Goal: Check status: Check status

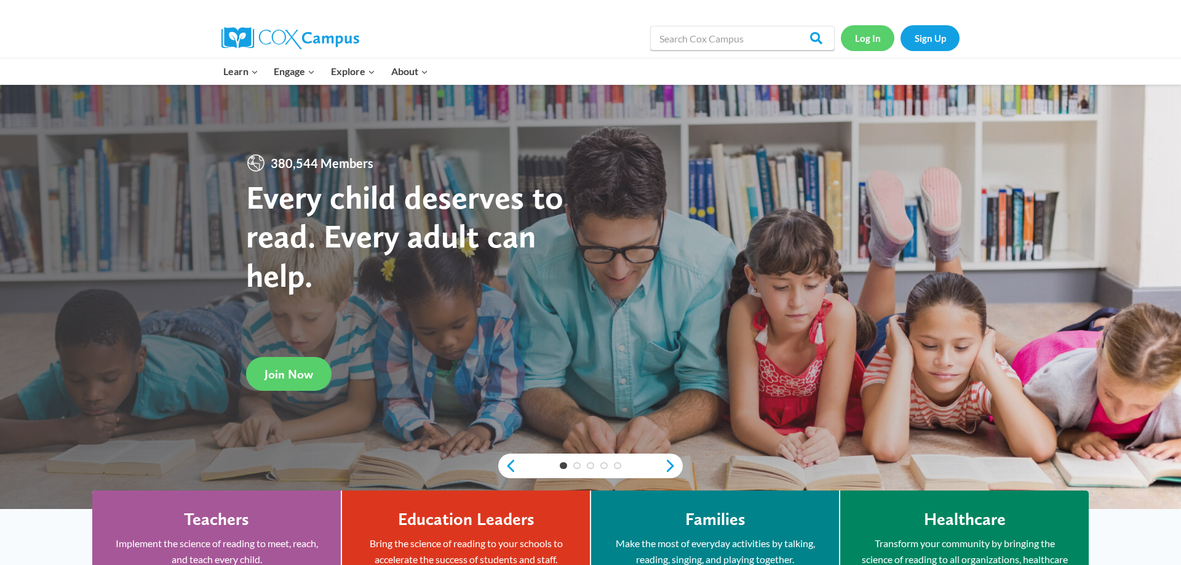
click at [873, 35] on link "Log In" at bounding box center [868, 37] width 54 height 25
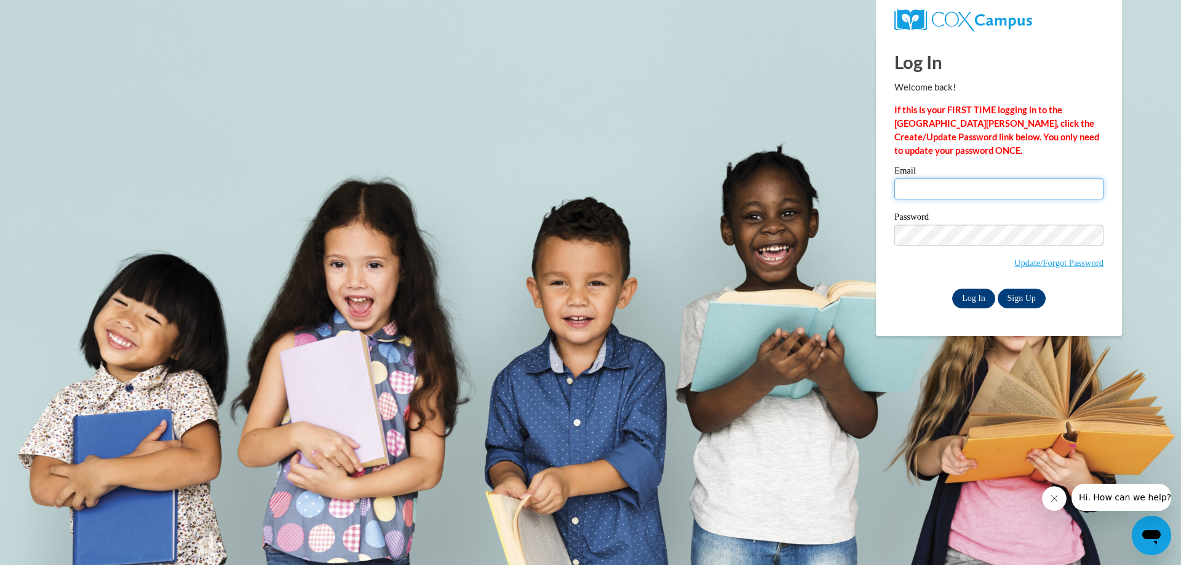
type input "emaurer@waukesha.k12.wi.us"
click at [970, 303] on input "Log In" at bounding box center [973, 298] width 43 height 20
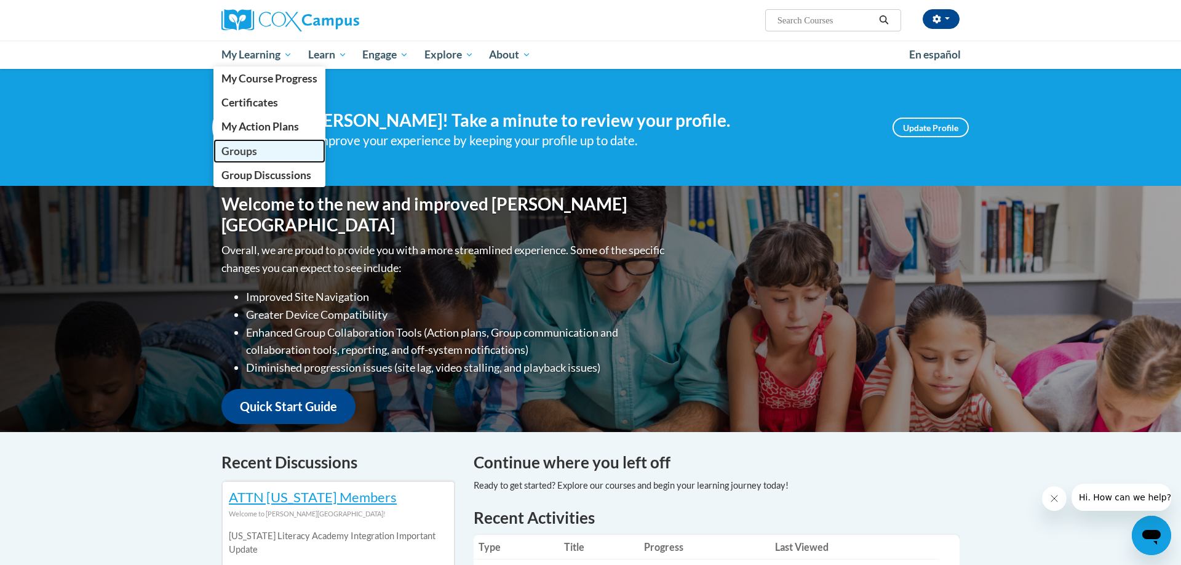
click at [234, 156] on span "Groups" at bounding box center [239, 151] width 36 height 13
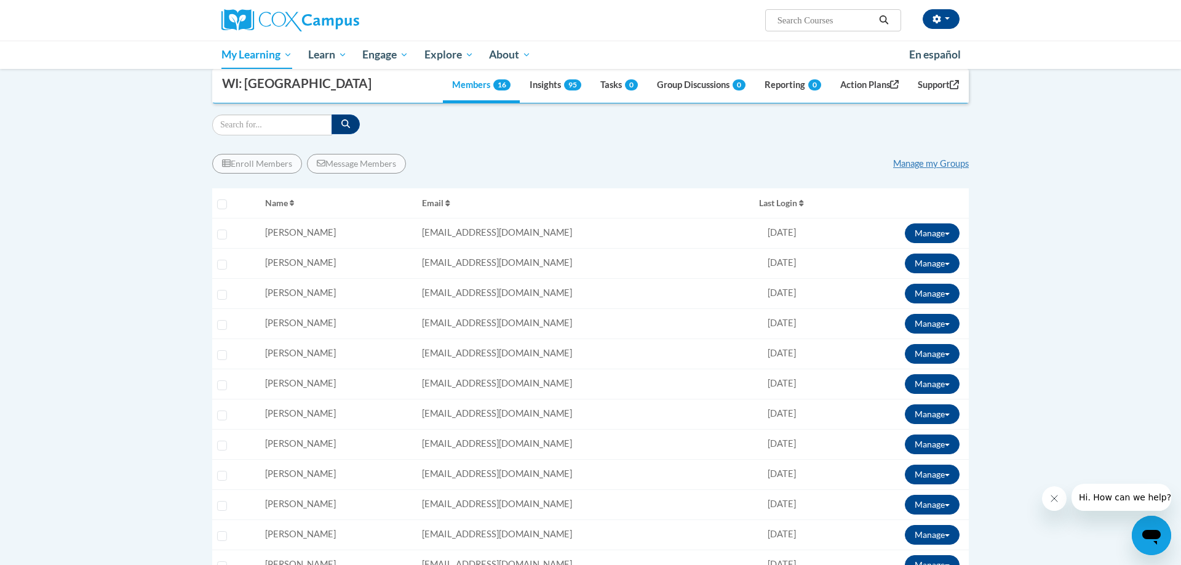
scroll to position [129, 0]
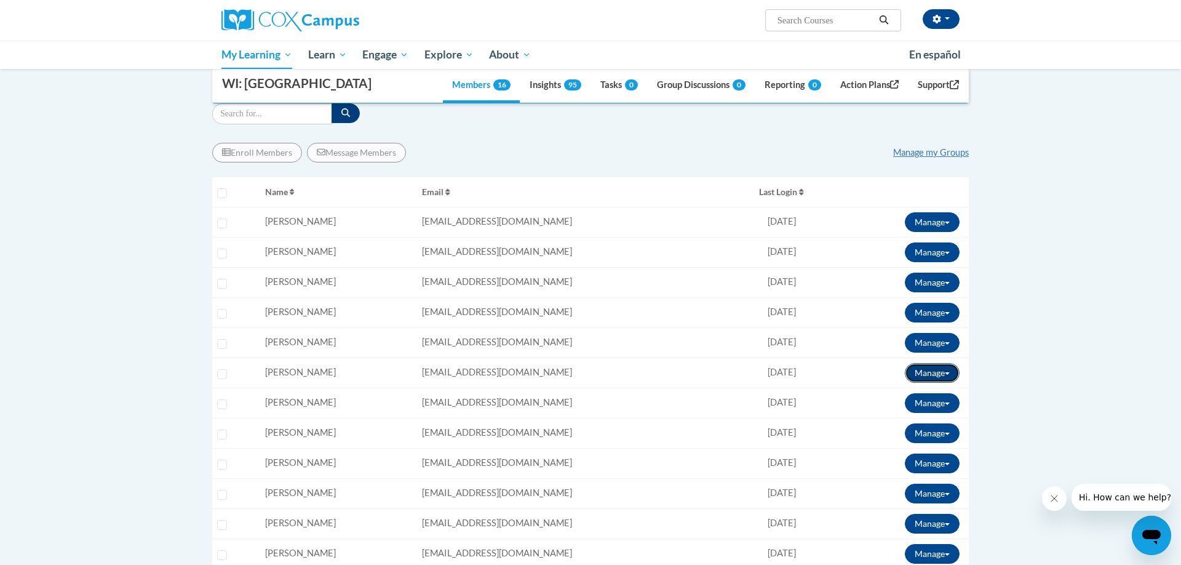
click at [942, 376] on button "Manage" at bounding box center [932, 373] width 55 height 20
click at [912, 416] on link "View Transcript" at bounding box center [914, 417] width 100 height 20
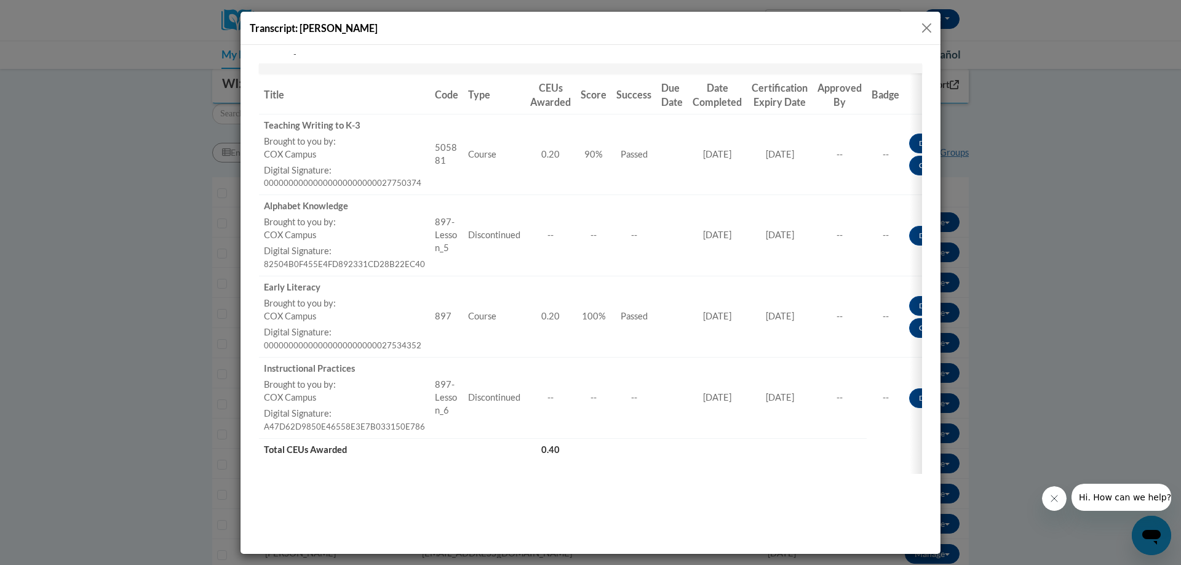
scroll to position [193, 0]
click at [923, 26] on button "Close" at bounding box center [926, 27] width 15 height 15
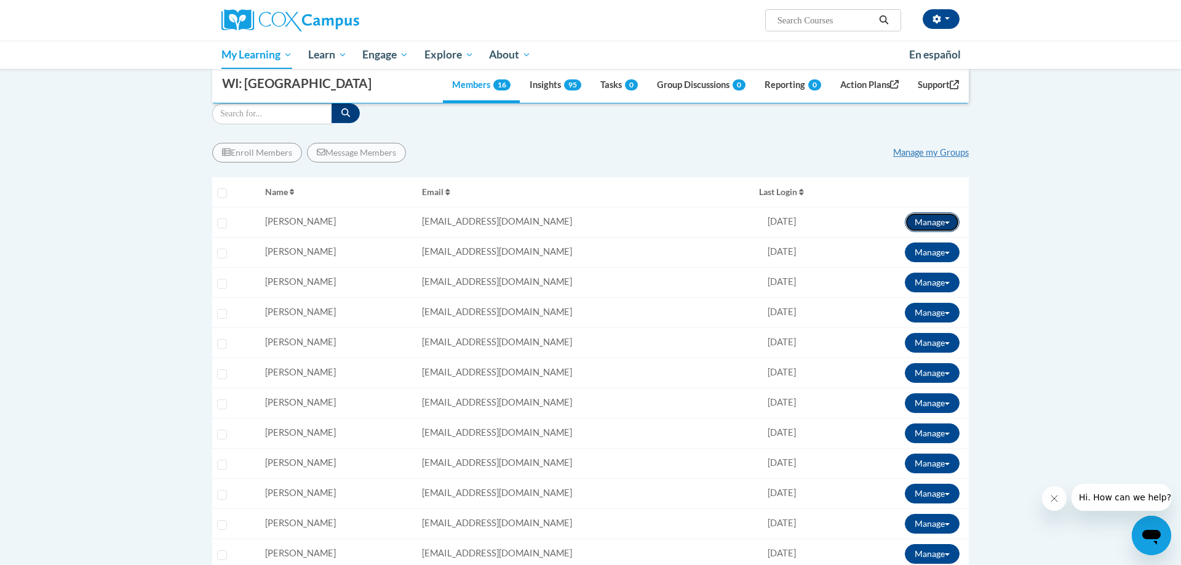
click at [932, 222] on button "Manage" at bounding box center [932, 222] width 55 height 20
click at [898, 266] on link "View Transcript" at bounding box center [914, 267] width 100 height 20
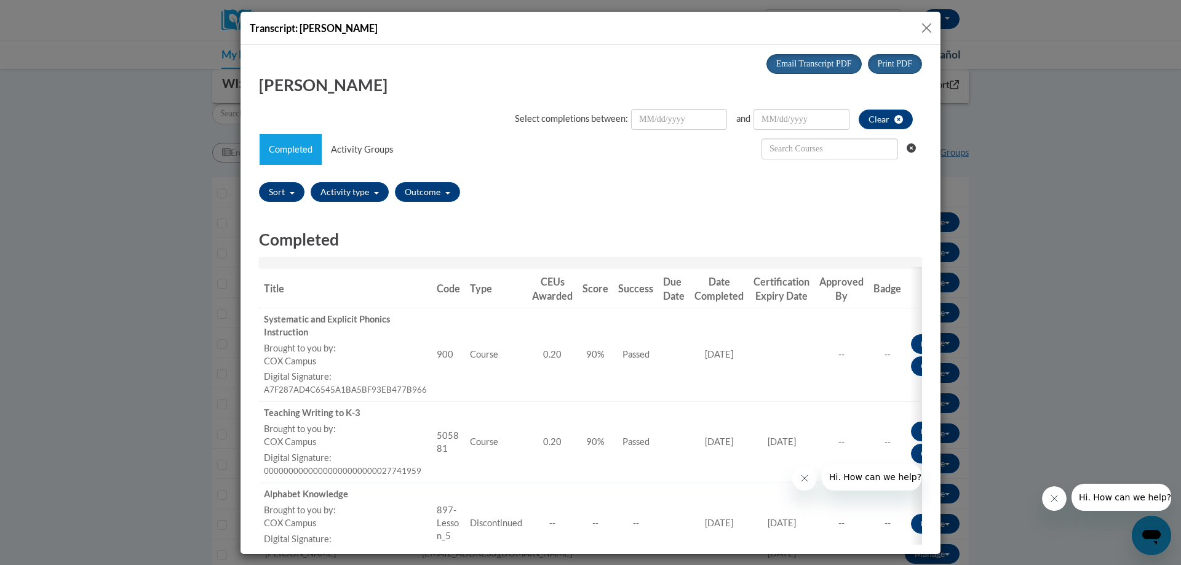
click at [928, 28] on button "Close" at bounding box center [926, 27] width 15 height 15
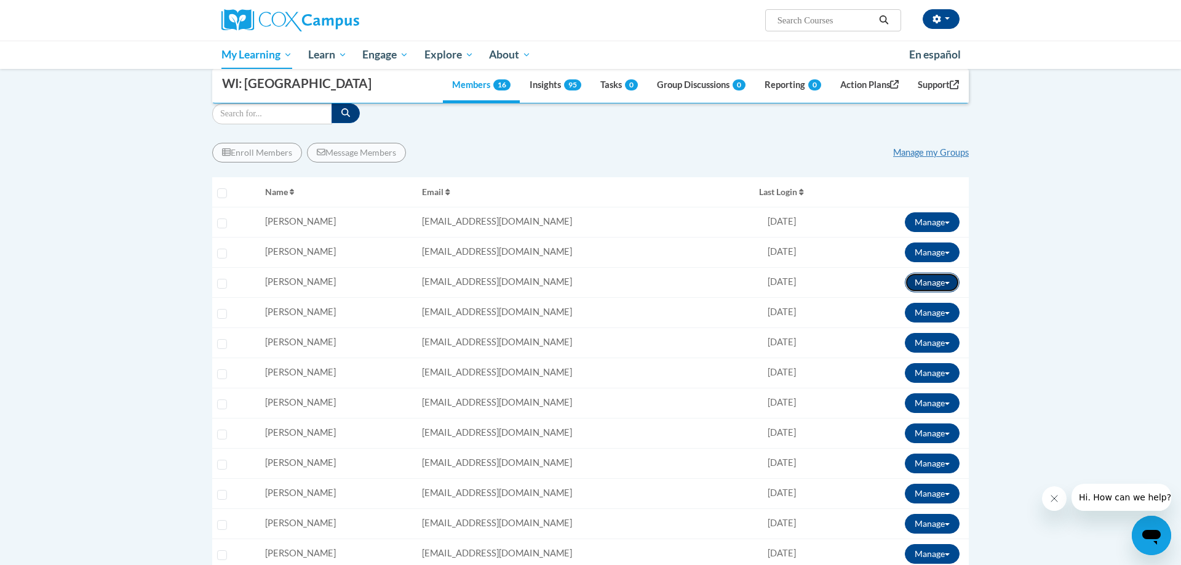
click at [936, 289] on button "Manage" at bounding box center [932, 282] width 55 height 20
click at [912, 330] on link "View Transcript" at bounding box center [914, 327] width 100 height 20
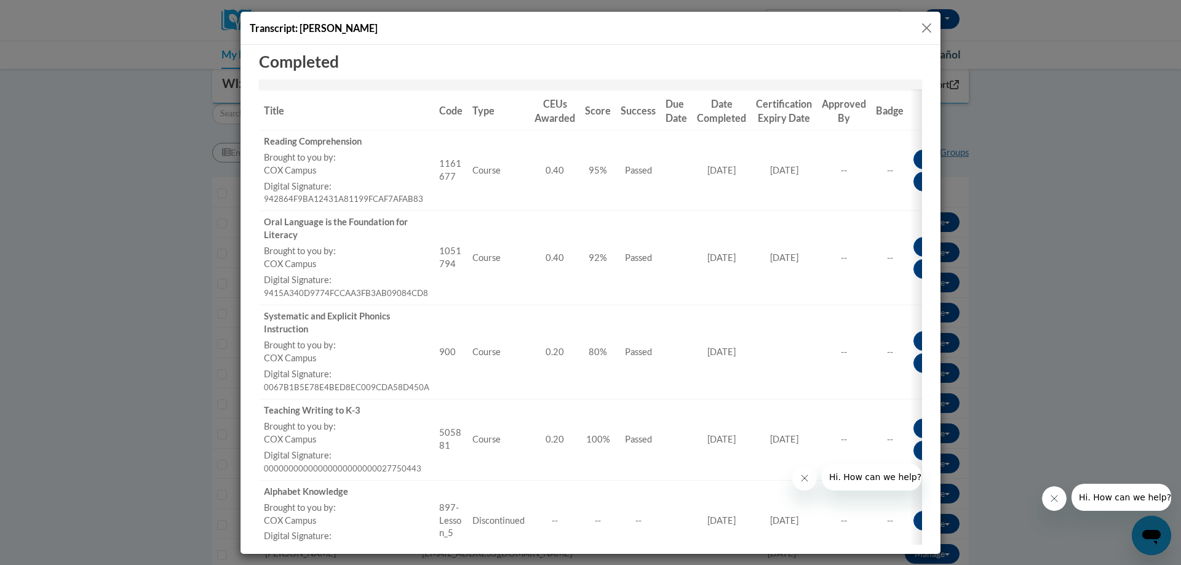
scroll to position [177, 0]
click at [925, 28] on button "Close" at bounding box center [926, 27] width 15 height 15
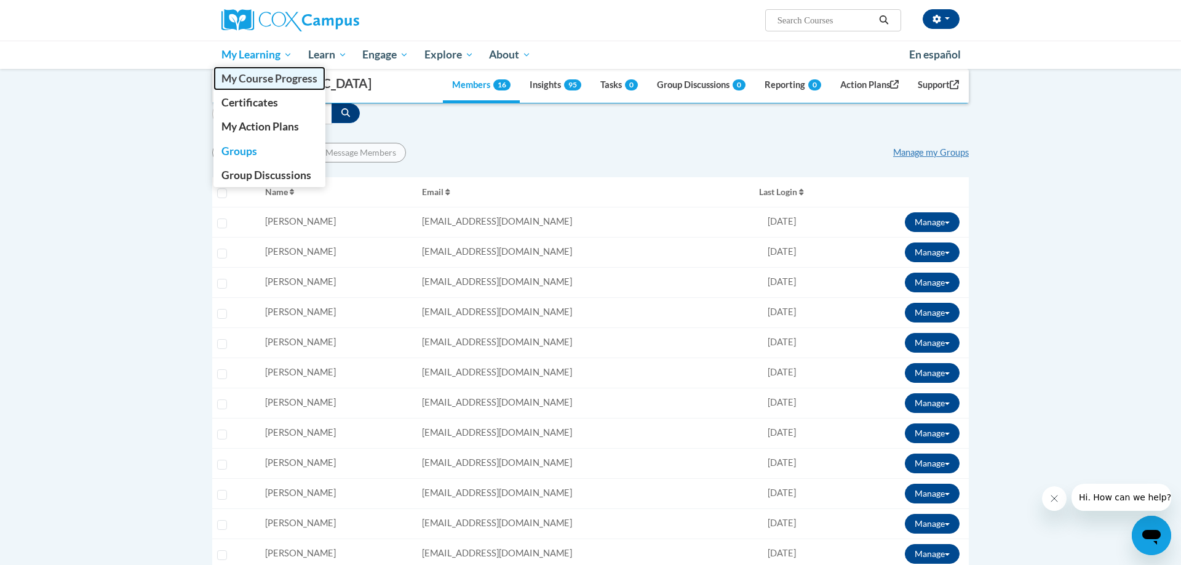
click at [265, 85] on link "My Course Progress" at bounding box center [269, 78] width 112 height 24
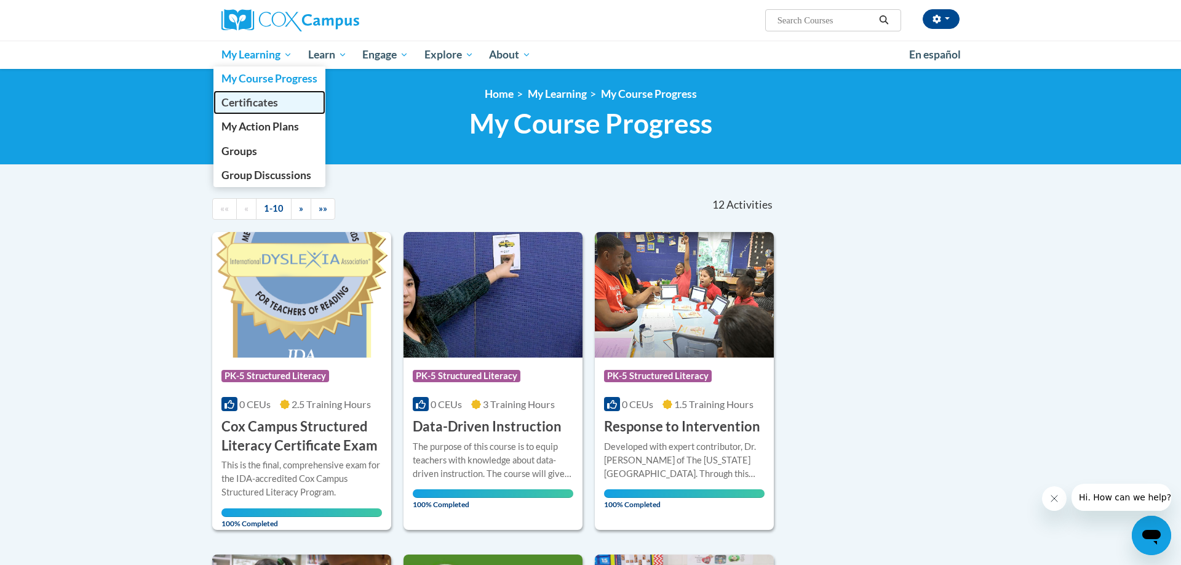
click at [280, 104] on link "Certificates" at bounding box center [269, 102] width 112 height 24
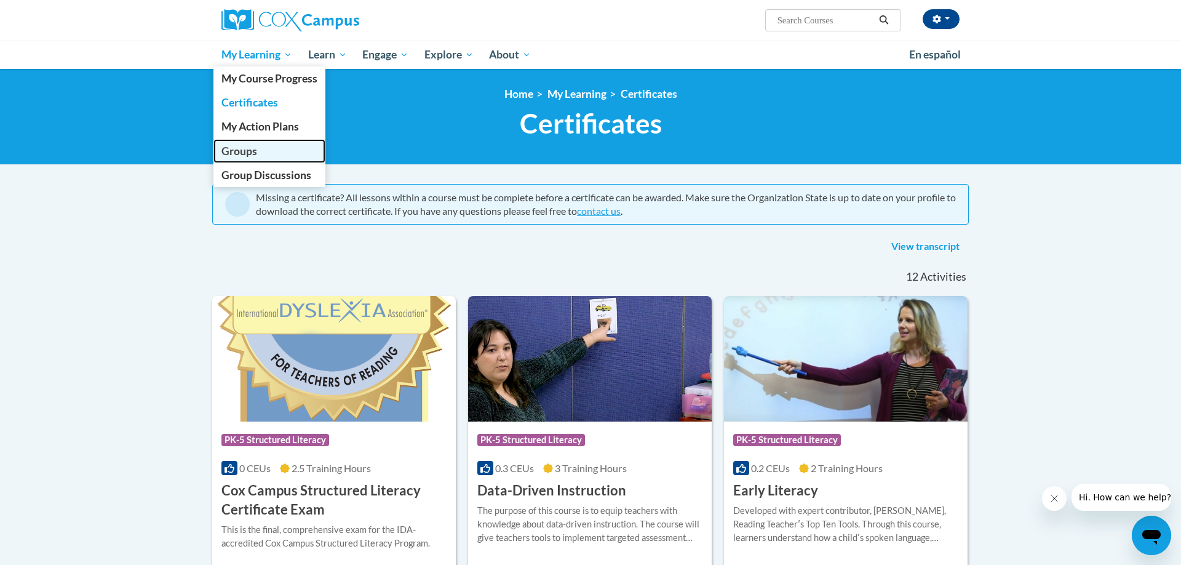
click at [244, 151] on span "Groups" at bounding box center [239, 151] width 36 height 13
